Goal: Task Accomplishment & Management: Manage account settings

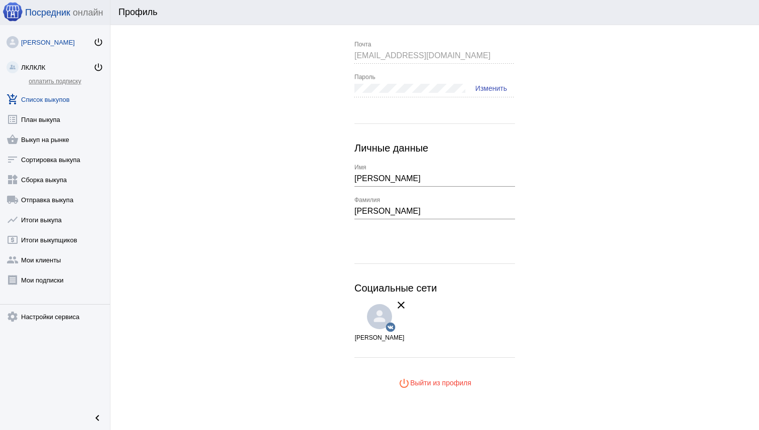
click at [60, 94] on link "add_shopping_cart Список выкупов" at bounding box center [55, 97] width 110 height 20
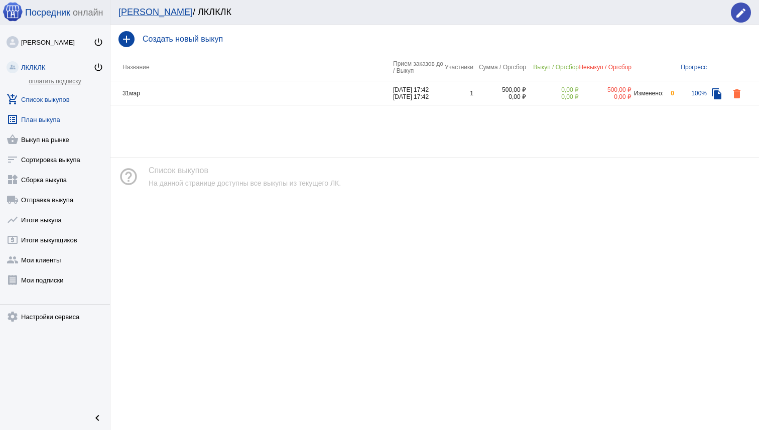
click at [68, 124] on link "list_alt План выкупа" at bounding box center [55, 117] width 110 height 20
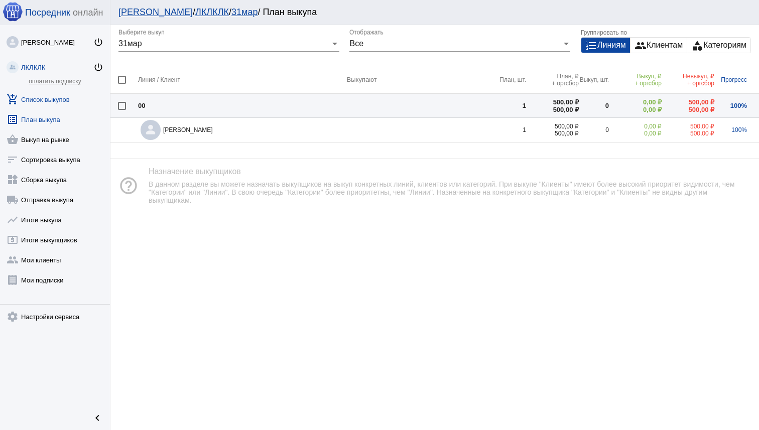
click at [59, 104] on link "add_shopping_cart Список выкупов" at bounding box center [55, 97] width 110 height 20
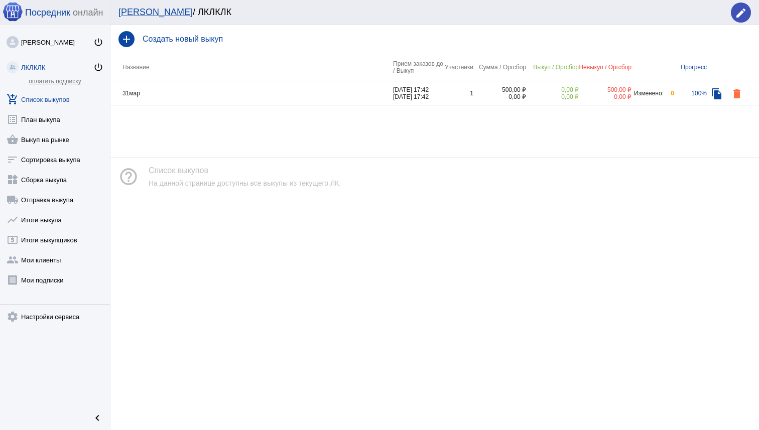
click at [43, 73] on link "ЛКЛКЛК power_settings_new" at bounding box center [55, 65] width 110 height 20
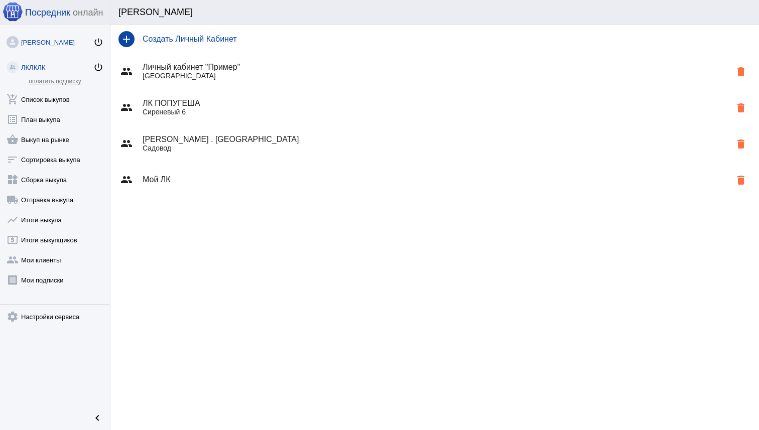
click at [56, 40] on div "[PERSON_NAME]" at bounding box center [57, 43] width 72 height 8
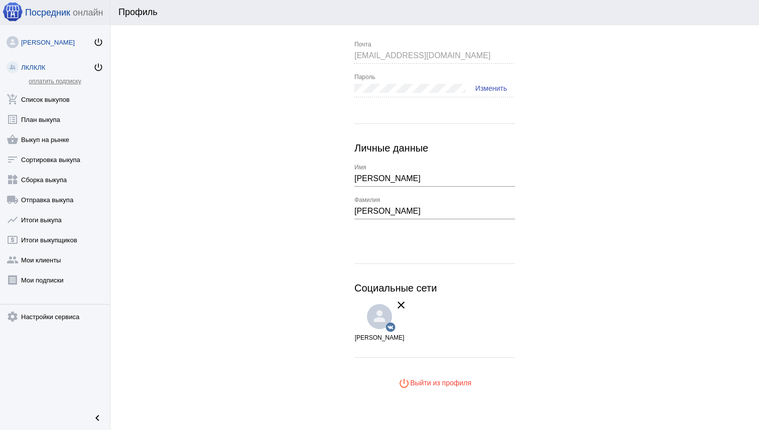
click at [49, 61] on link "ЛКЛКЛК power_settings_new" at bounding box center [55, 65] width 110 height 20
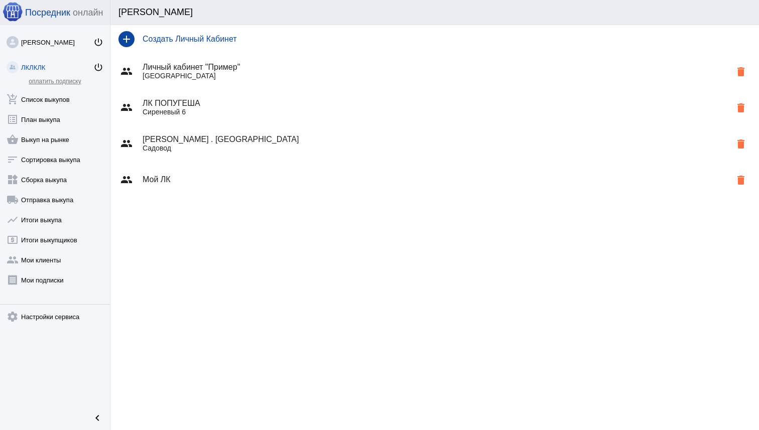
click at [249, 162] on div "group Мой ЛК delete" at bounding box center [434, 180] width 648 height 36
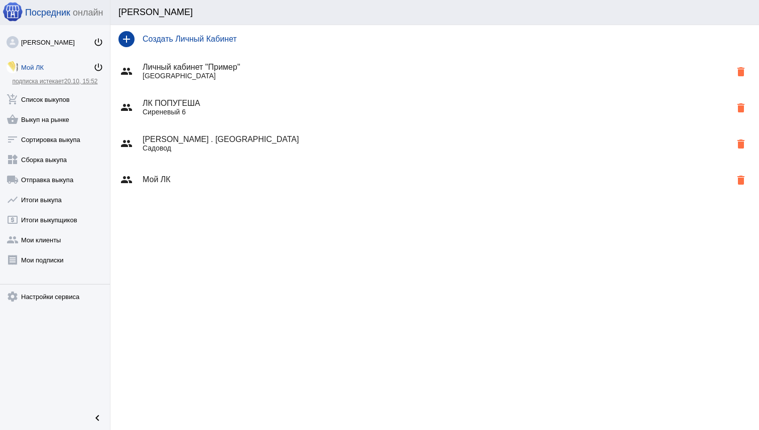
click at [243, 144] on h4 "[PERSON_NAME] . [GEOGRAPHIC_DATA]" at bounding box center [437, 139] width 588 height 9
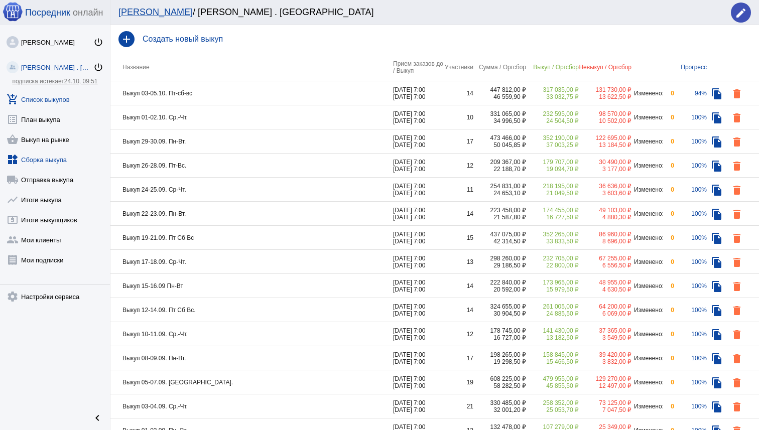
click at [46, 158] on link "widgets Сборка выкупа" at bounding box center [55, 158] width 110 height 20
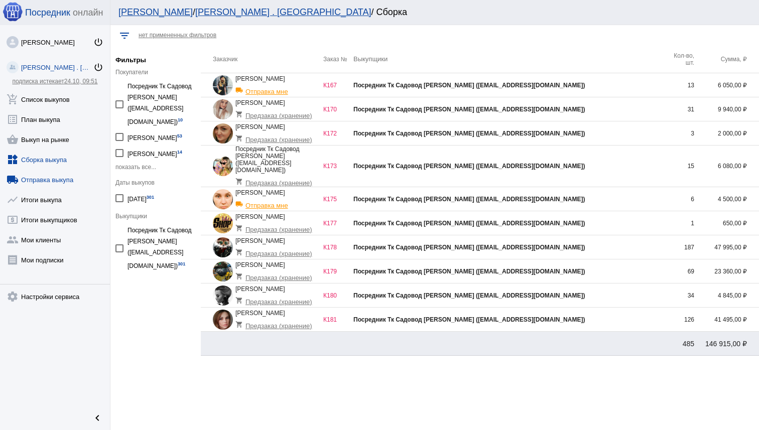
click at [46, 175] on link "local_shipping Отправка выкупа" at bounding box center [55, 178] width 110 height 20
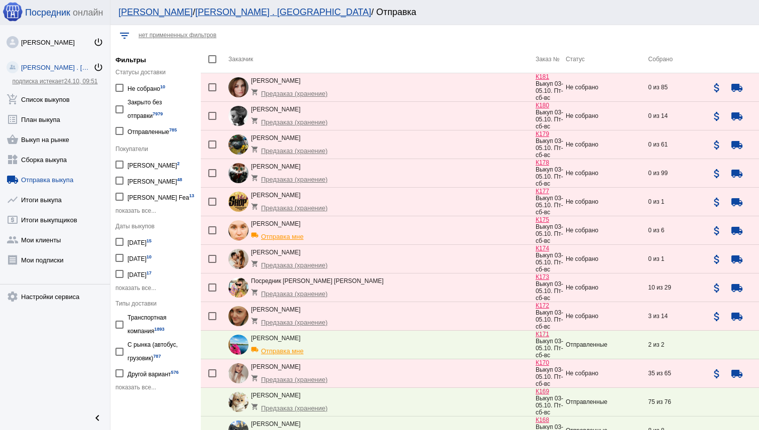
click at [456, 284] on td "Посредник Тк Садовод [PERSON_NAME] shopping_cart Предзаказ (хранение)" at bounding box center [381, 288] width 307 height 29
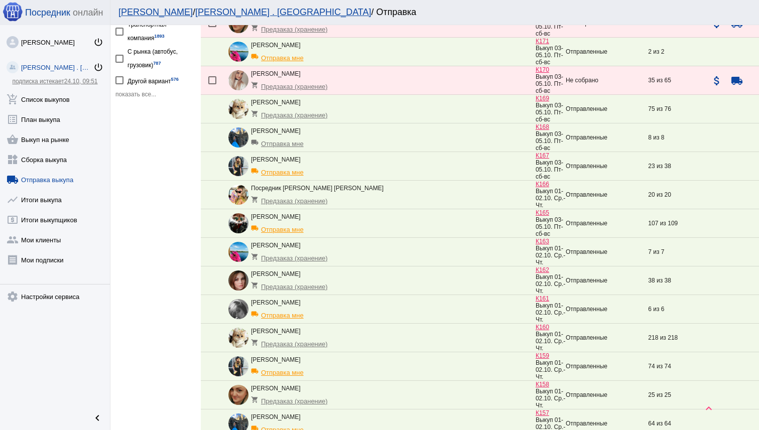
scroll to position [310, 0]
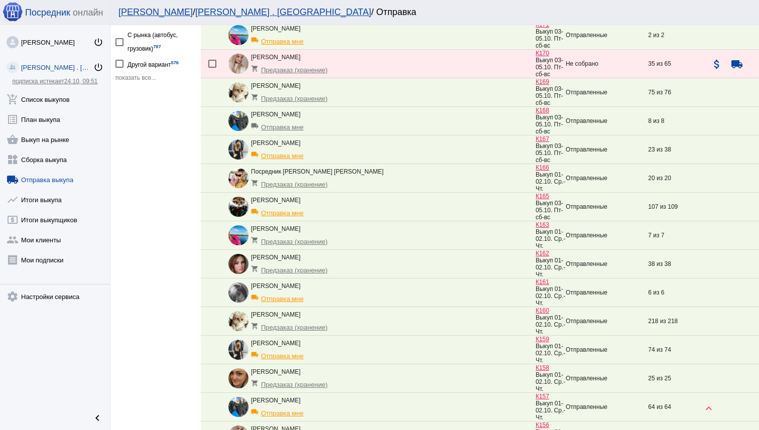
click at [712, 221] on td at bounding box center [733, 207] width 52 height 29
click at [49, 283] on div "[PERSON_NAME] power_settings_new [PERSON_NAME] . Sадовод power_settings_new под…" at bounding box center [55, 215] width 110 height 380
click at [49, 286] on link "settings Настройки сервиса" at bounding box center [55, 295] width 110 height 20
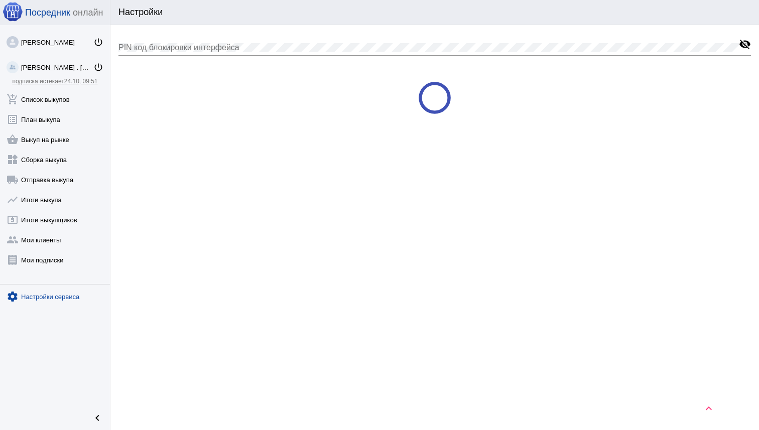
click at [49, 286] on link "settings Настройки сервиса" at bounding box center [55, 295] width 110 height 20
